Goal: Task Accomplishment & Management: Use online tool/utility

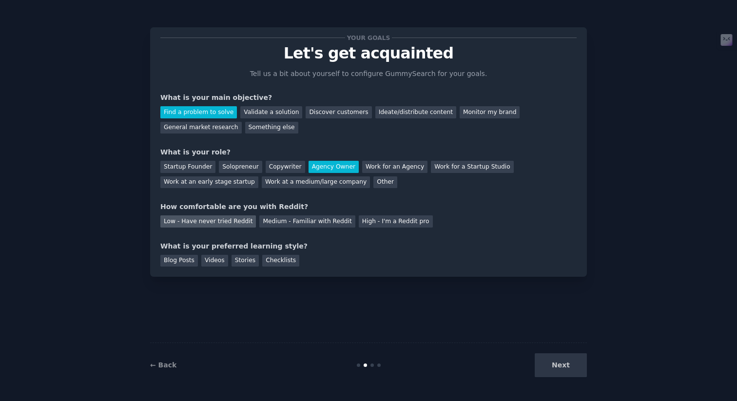
click at [203, 224] on div "Low - Have never tried Reddit" at bounding box center [208, 222] width 96 height 12
click at [179, 265] on div "Blog Posts" at bounding box center [179, 261] width 38 height 12
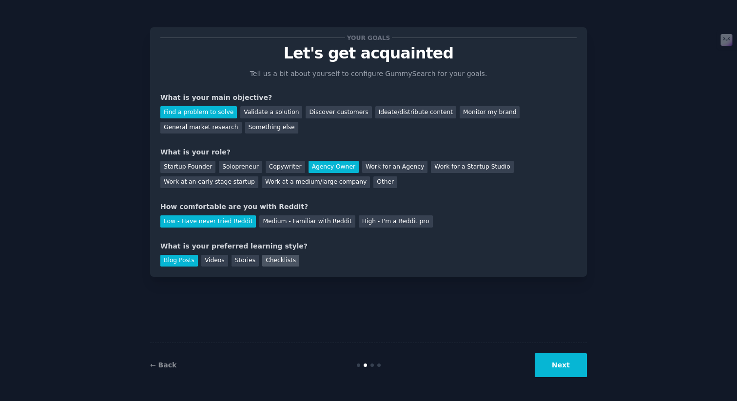
click at [284, 260] on div "Checklists" at bounding box center [280, 261] width 37 height 12
click at [176, 260] on div "Blog Posts" at bounding box center [179, 261] width 38 height 12
click at [570, 372] on button "Next" at bounding box center [561, 366] width 52 height 24
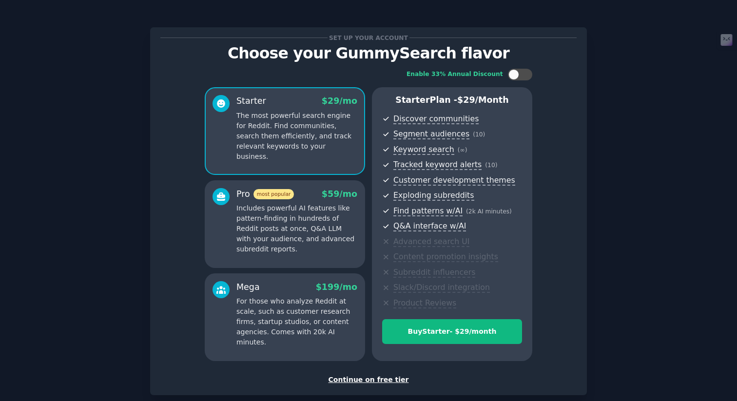
click at [364, 381] on div "Continue on free tier" at bounding box center [368, 380] width 416 height 10
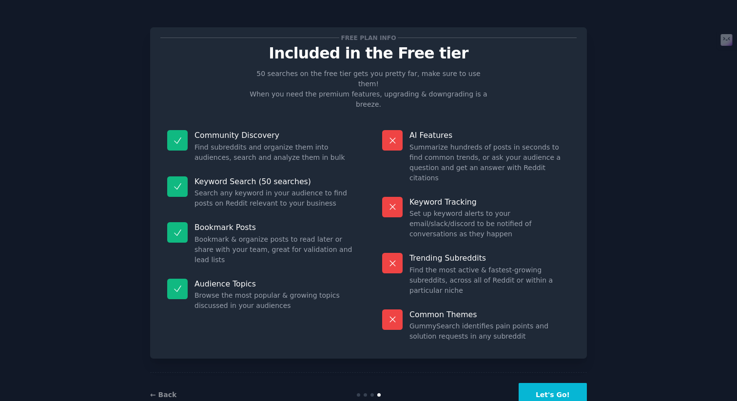
click at [559, 383] on button "Let's Go!" at bounding box center [553, 395] width 68 height 24
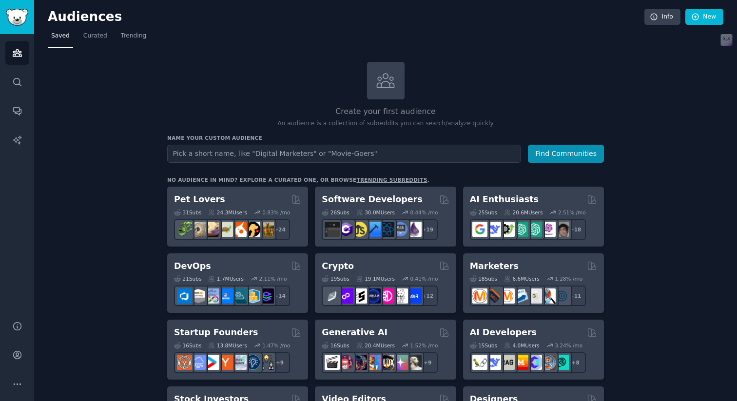
click at [272, 160] on input "text" at bounding box center [344, 154] width 354 height 18
click at [133, 33] on span "Trending" at bounding box center [133, 36] width 25 height 9
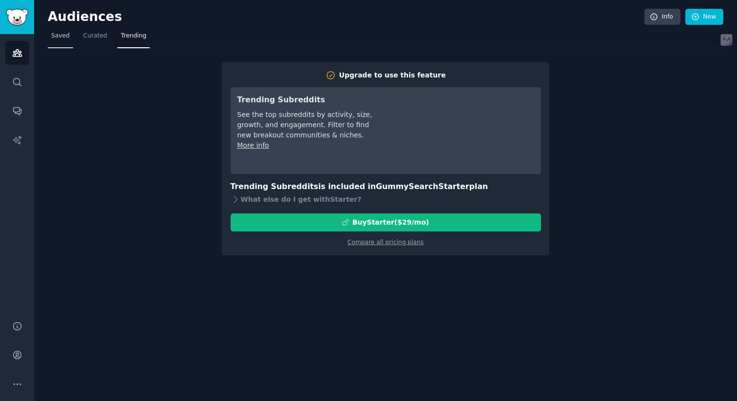
click at [63, 38] on span "Saved" at bounding box center [60, 36] width 19 height 9
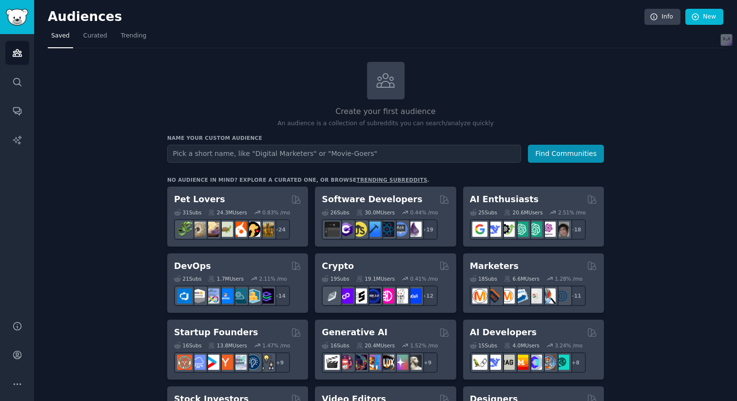
click at [340, 151] on input "text" at bounding box center [344, 154] width 354 height 18
type input "digital marketing"
click at [597, 158] on button "Find Communities" at bounding box center [566, 154] width 76 height 18
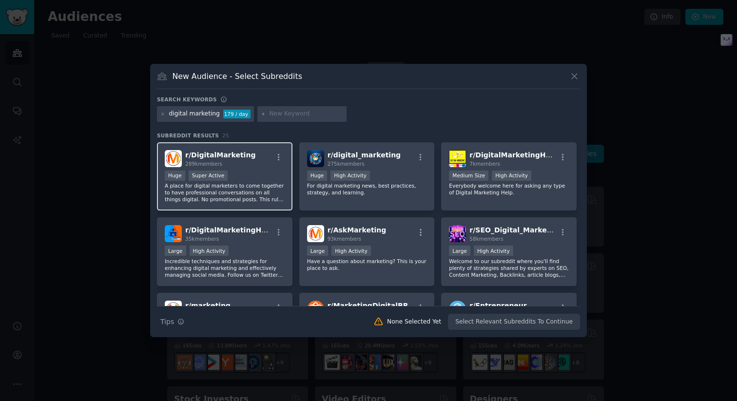
click at [241, 176] on div "Huge Super Active" at bounding box center [225, 177] width 120 height 12
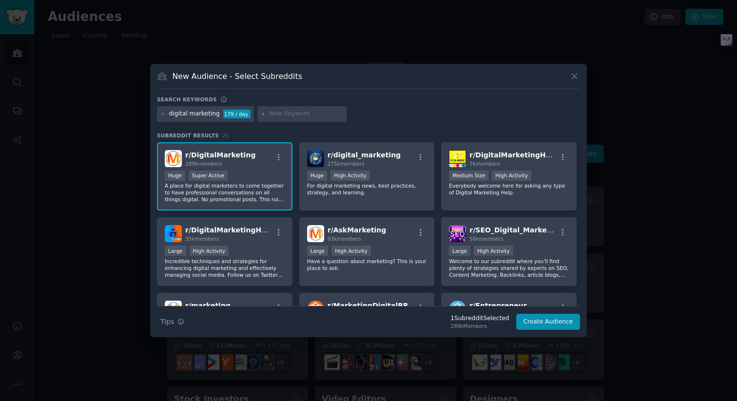
click at [215, 154] on span "r/ DigitalMarketing" at bounding box center [220, 155] width 70 height 8
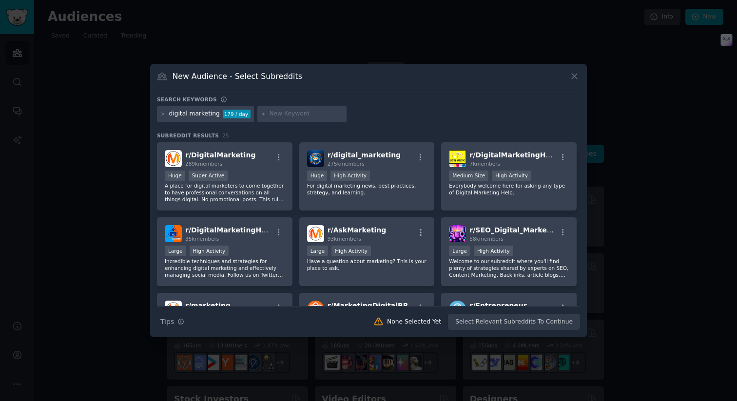
click at [297, 112] on input "text" at bounding box center [306, 114] width 74 height 9
click at [284, 171] on div "r/ DigitalMarketing 289k members Huge Super Active A place for digital marketer…" at bounding box center [225, 176] width 136 height 69
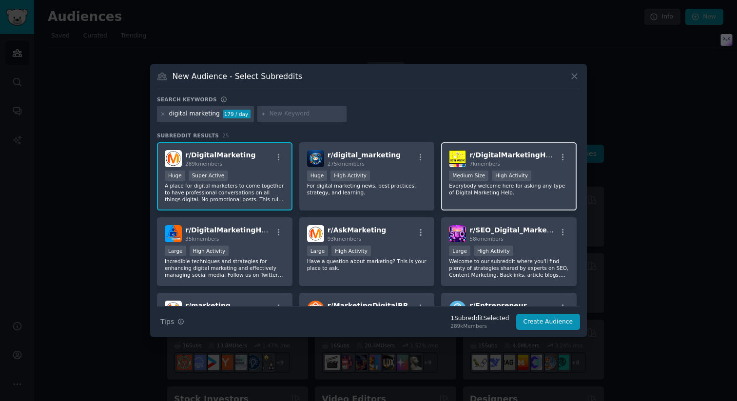
click at [507, 193] on p "Everybody welcome here for asking any type of Digital Marketing Help." at bounding box center [509, 189] width 120 height 14
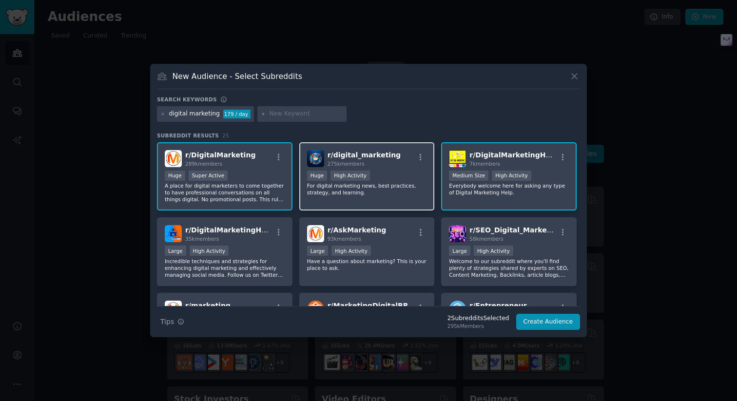
click at [400, 190] on p "For digital marketing news, best practices, strategy, and learning." at bounding box center [367, 189] width 120 height 14
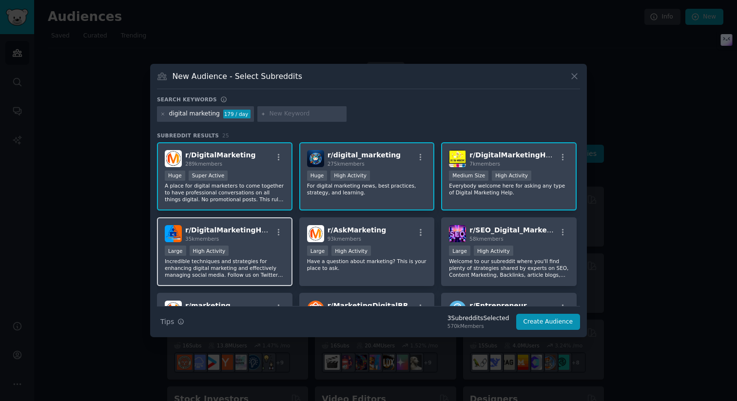
click at [263, 240] on div "r/ DigitalMarketingHack 35k members" at bounding box center [225, 233] width 120 height 17
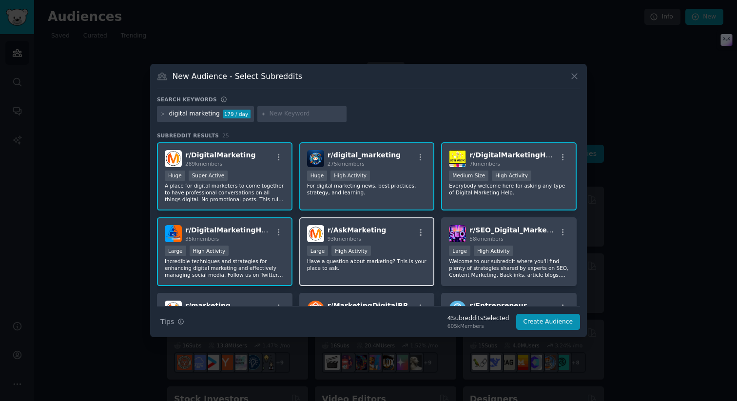
click at [374, 257] on div ">= 80th percentile for submissions / day Large High Activity" at bounding box center [367, 252] width 120 height 12
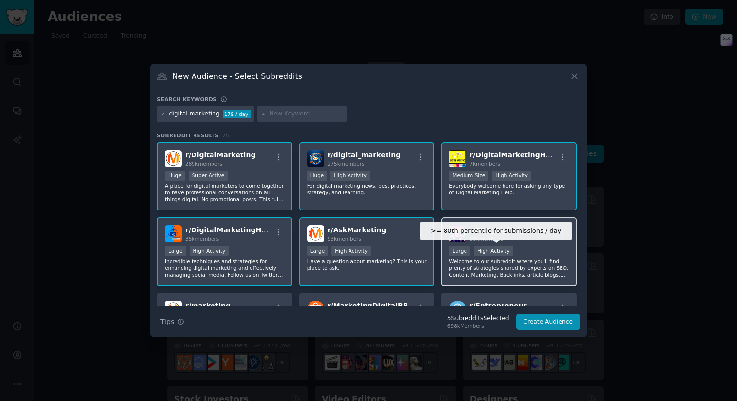
click at [513, 254] on div ">= 80th percentile for submissions / day Large High Activity" at bounding box center [509, 252] width 120 height 12
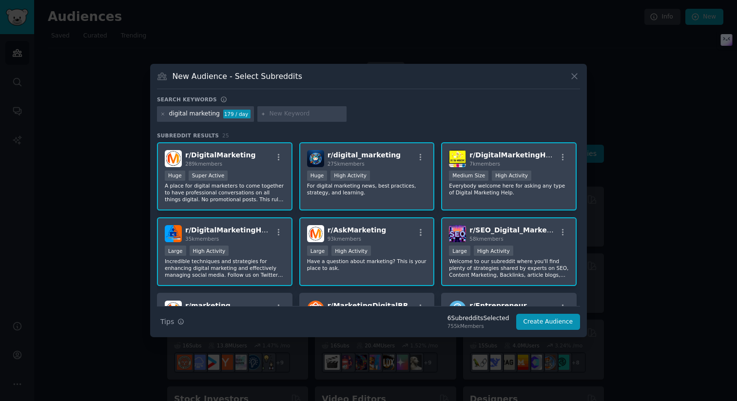
click at [290, 119] on div at bounding box center [302, 114] width 90 height 16
click at [288, 112] on input "text" at bounding box center [306, 114] width 74 height 9
type input "best lead magnet"
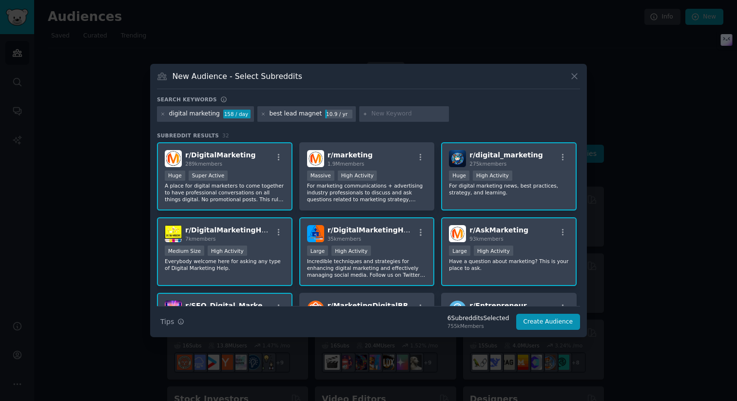
click at [480, 106] on div "digital marketing 158 / day best lead magnet 10.9 / yr" at bounding box center [368, 115] width 423 height 19
click at [321, 94] on div "New Audience - Select Subreddits Search keywords digital marketing 158 / day be…" at bounding box center [368, 201] width 437 height 274
click at [310, 114] on div "best lead magnet" at bounding box center [295, 114] width 53 height 9
click at [525, 319] on button "Create Audience" at bounding box center [548, 322] width 64 height 17
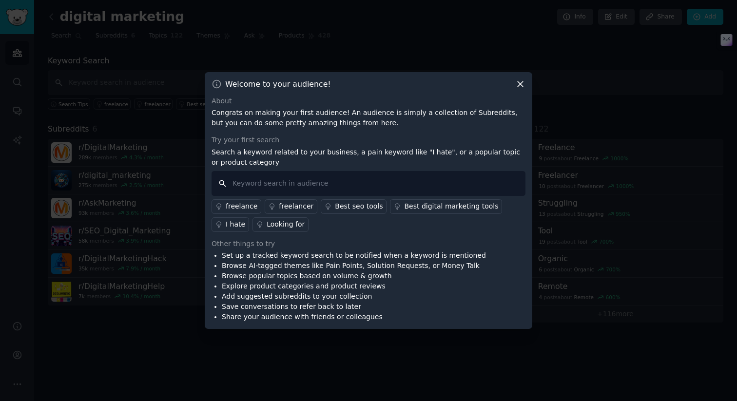
click at [289, 183] on input "text" at bounding box center [369, 183] width 314 height 25
type input "best lead magnet"
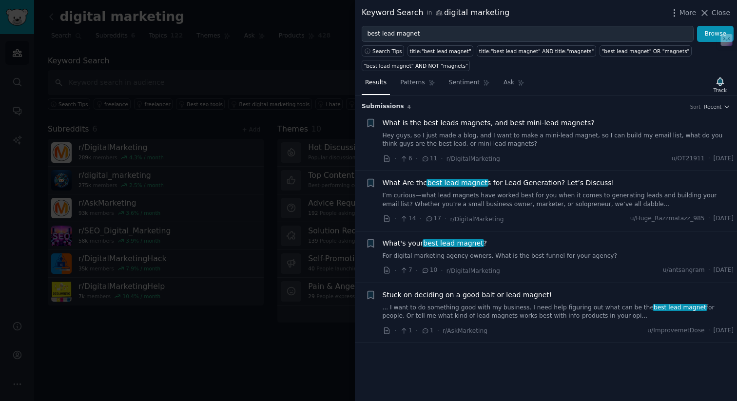
click at [502, 202] on link "I’m curious—what lead magnets have worked best for you when it comes to generat…" at bounding box center [559, 200] width 352 height 17
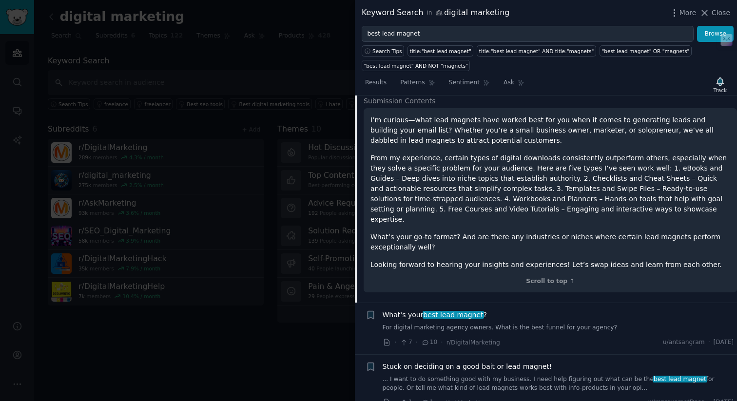
scroll to position [168, 0]
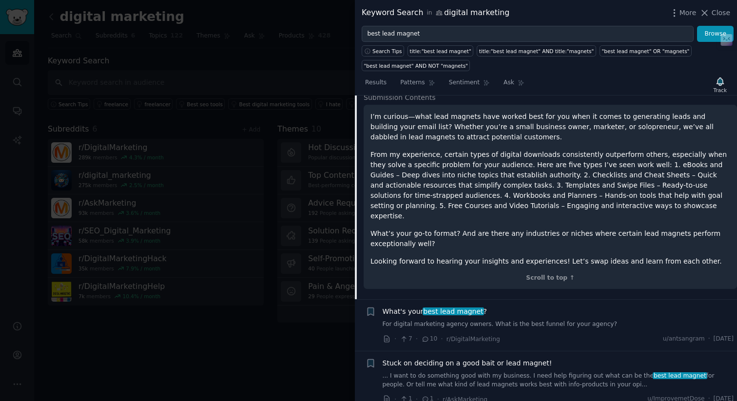
click at [459, 134] on p "I’m curious—what lead magnets have worked best for you when it comes to generat…" at bounding box center [551, 127] width 360 height 31
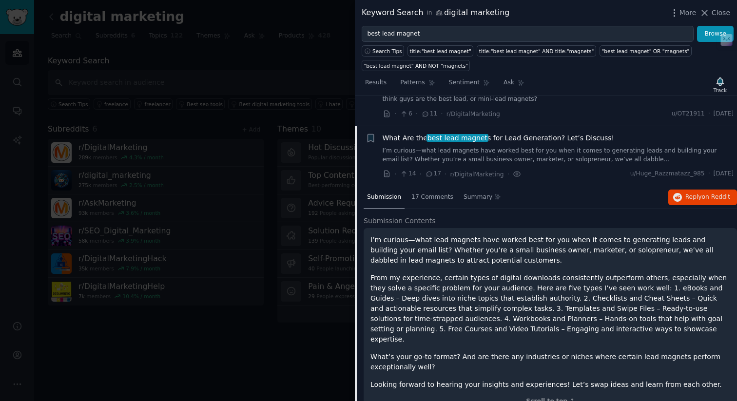
scroll to position [43, 0]
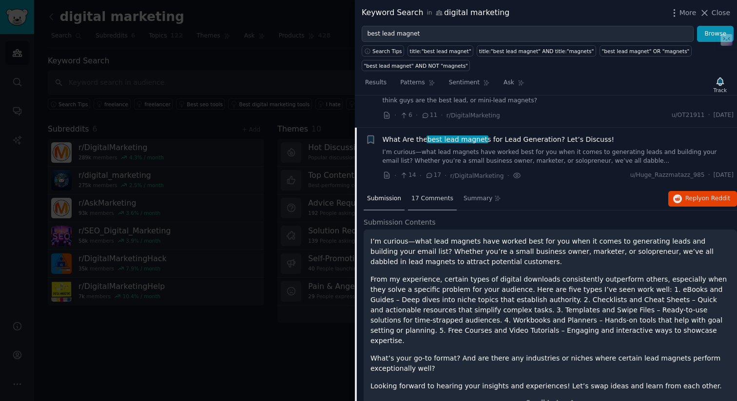
click at [434, 200] on span "17 Comments" at bounding box center [433, 199] width 42 height 9
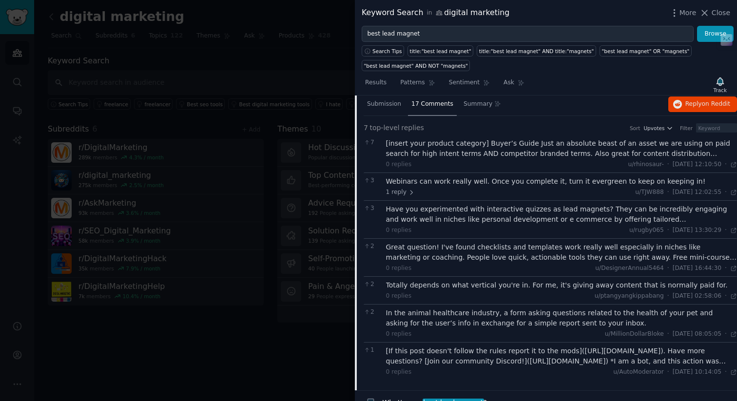
scroll to position [139, 0]
click at [528, 216] on div "Have you experimented with interactive quizzes as lead magnets? They can be inc…" at bounding box center [562, 213] width 352 height 20
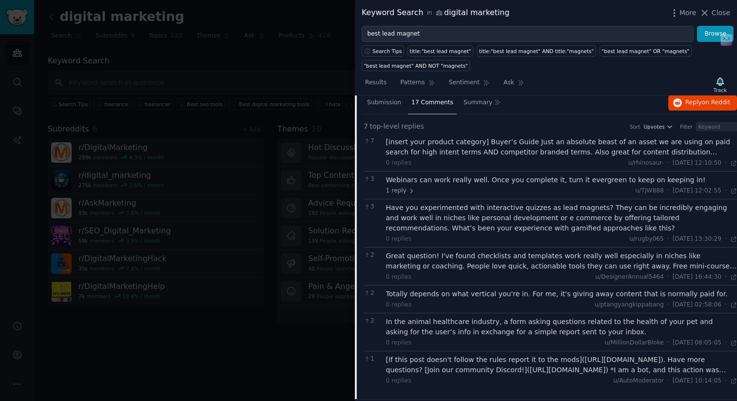
click at [528, 216] on div "Have you experimented with interactive quizzes as lead magnets? They can be inc…" at bounding box center [562, 218] width 352 height 31
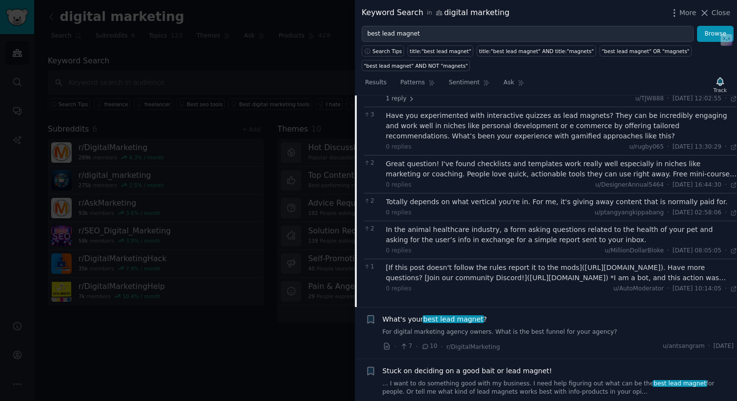
scroll to position [233, 0]
